Goal: Check status

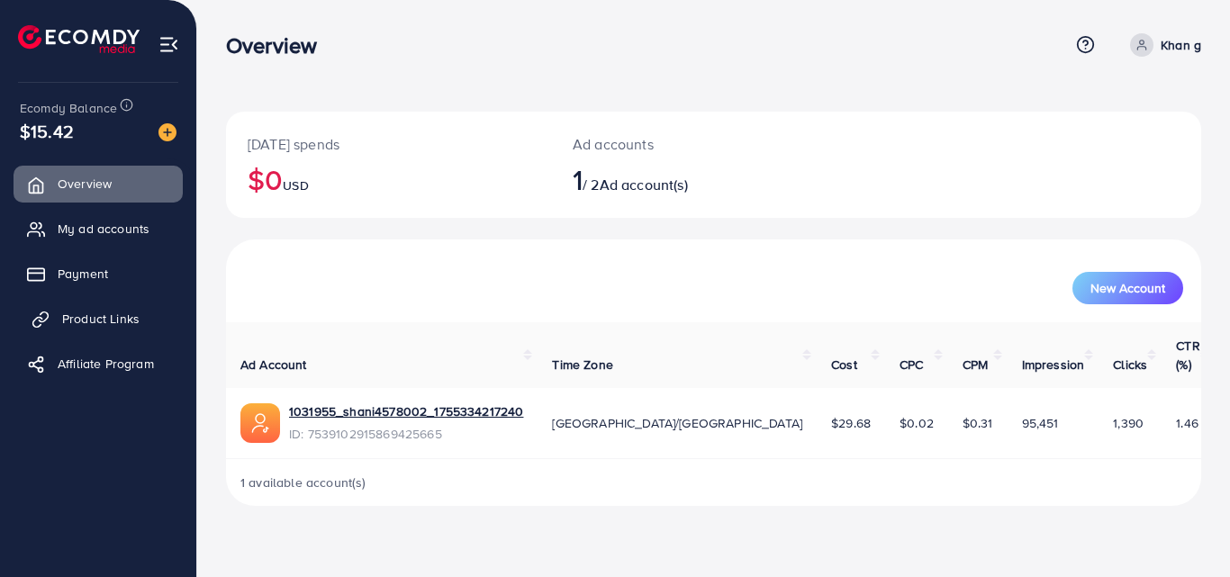
click at [107, 336] on link "Product Links" at bounding box center [98, 319] width 169 height 36
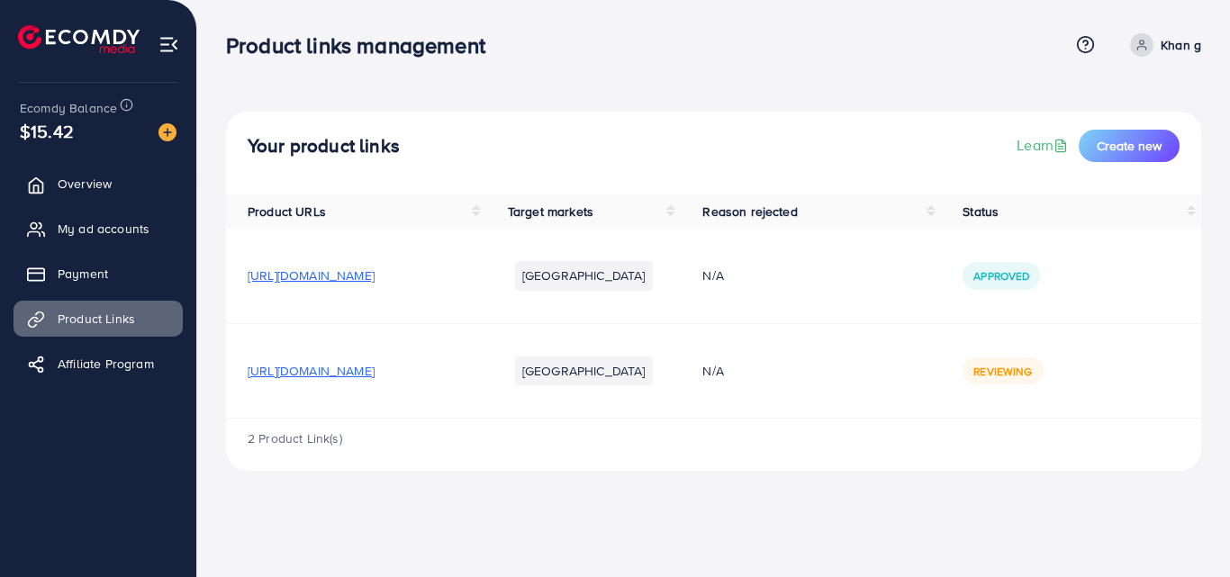
click at [484, 532] on div "Product links management Help Center Contact Support Term and policy About Us K…" at bounding box center [615, 288] width 1230 height 577
click at [1032, 371] on span "Reviewing" at bounding box center [1003, 371] width 59 height 15
click at [1084, 374] on div "Reviewing" at bounding box center [1071, 371] width 217 height 27
click at [1032, 378] on span "Reviewing" at bounding box center [1003, 371] width 59 height 15
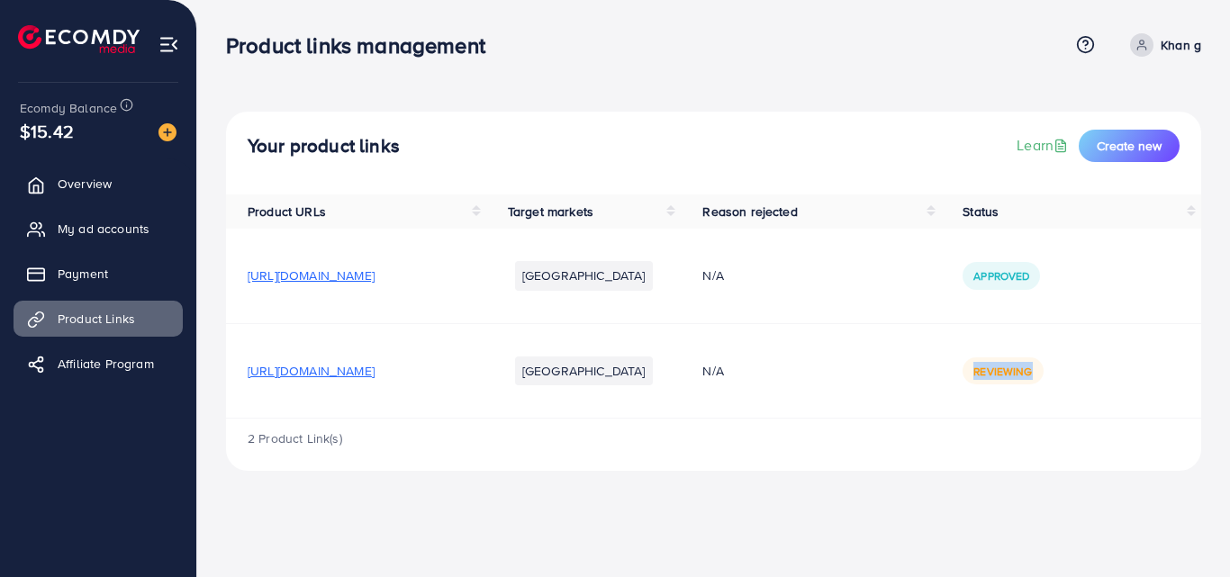
click at [1011, 368] on div "Reviewing" at bounding box center [1003, 371] width 80 height 27
click at [375, 367] on span "[URL][DOMAIN_NAME]" at bounding box center [311, 371] width 127 height 18
